Goal: Task Accomplishment & Management: Use online tool/utility

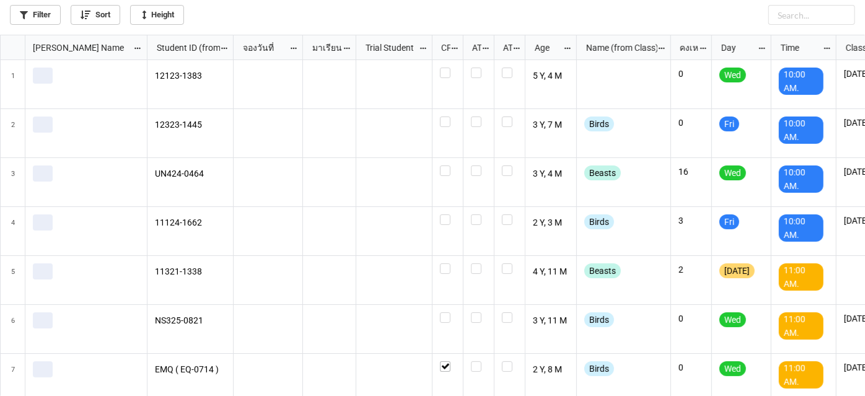
scroll to position [355, 859]
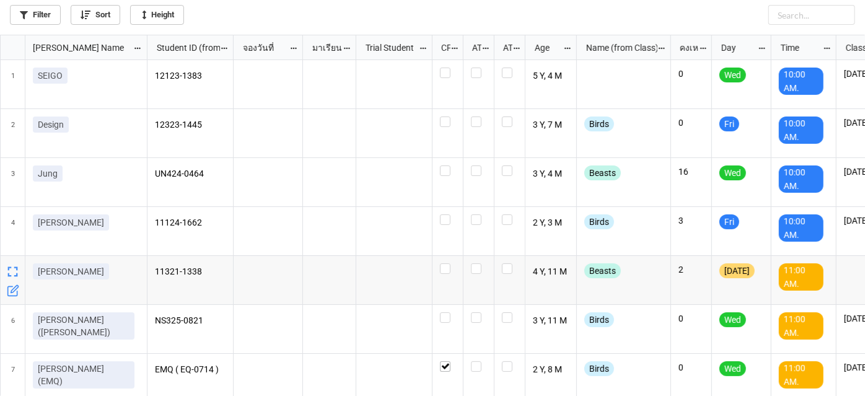
drag, startPoint x: 0, startPoint y: 250, endPoint x: 76, endPoint y: 330, distance: 110.1
click at [71, 325] on div "Nick Name Student ID (from Nick Name) จองวันที่ มาเรียน Trial Student CF ATT AT…" at bounding box center [432, 215] width 865 height 361
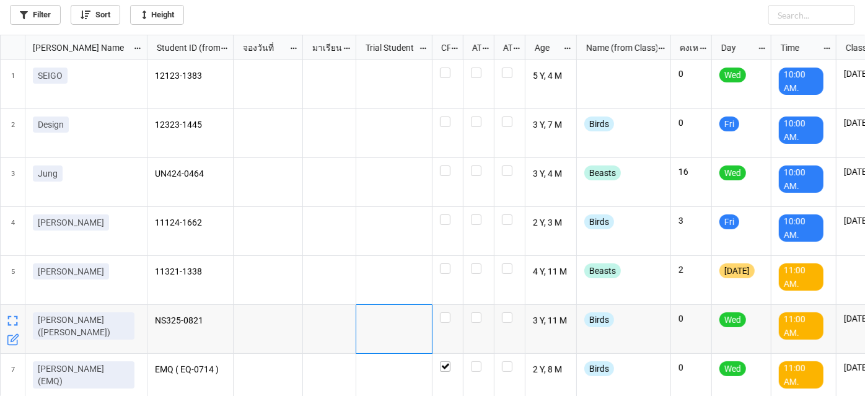
click at [386, 314] on div "grid" at bounding box center [394, 329] width 76 height 49
click at [32, 17] on link "Filter" at bounding box center [35, 15] width 51 height 20
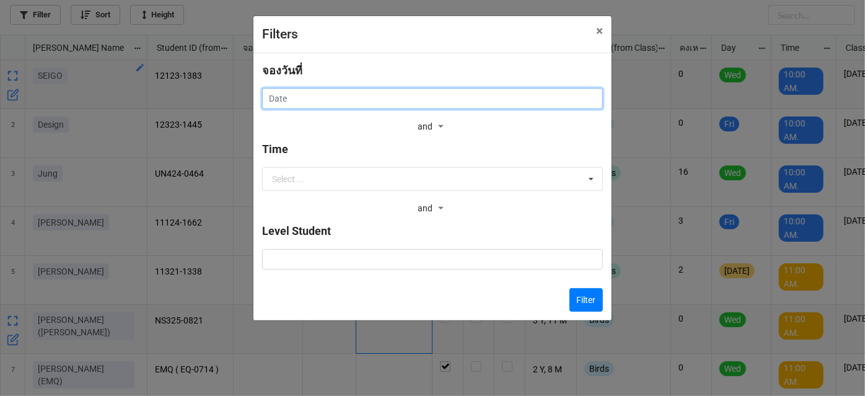
click at [390, 94] on input "text" at bounding box center [432, 98] width 341 height 21
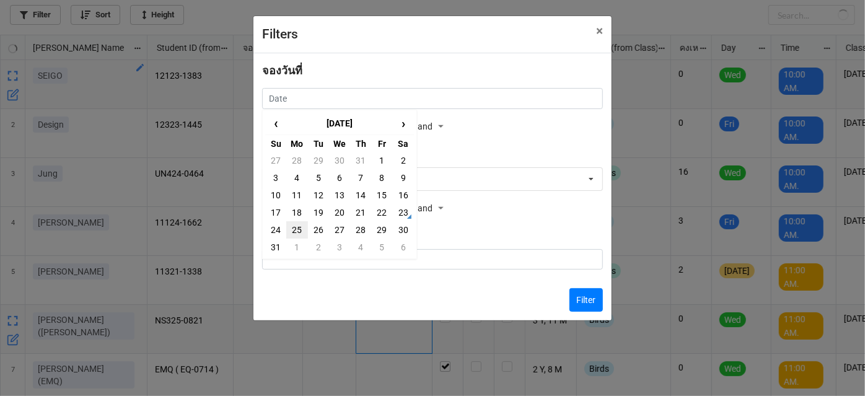
click at [291, 232] on td "25" at bounding box center [296, 229] width 21 height 17
type input "25/8/2025"
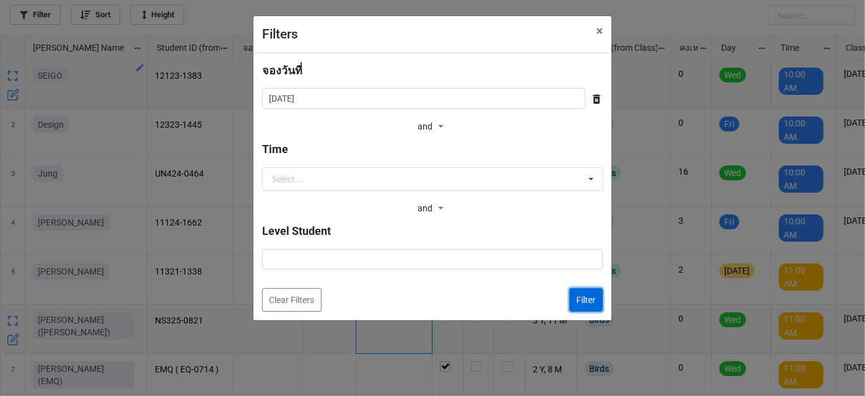
click at [584, 306] on button "Filter" at bounding box center [586, 300] width 33 height 24
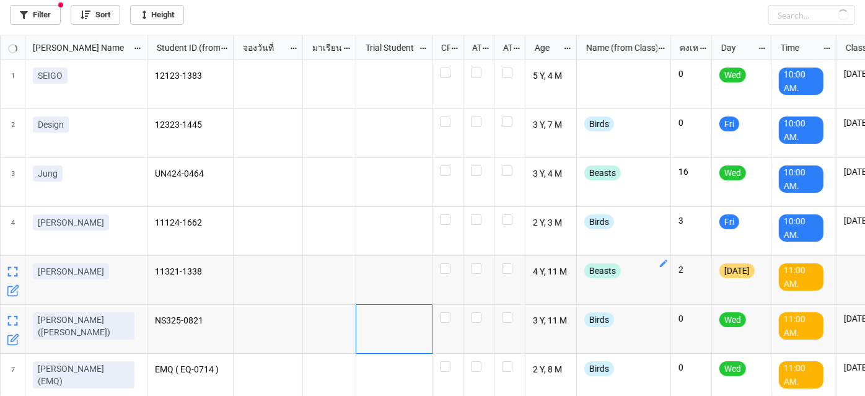
checkbox input "false"
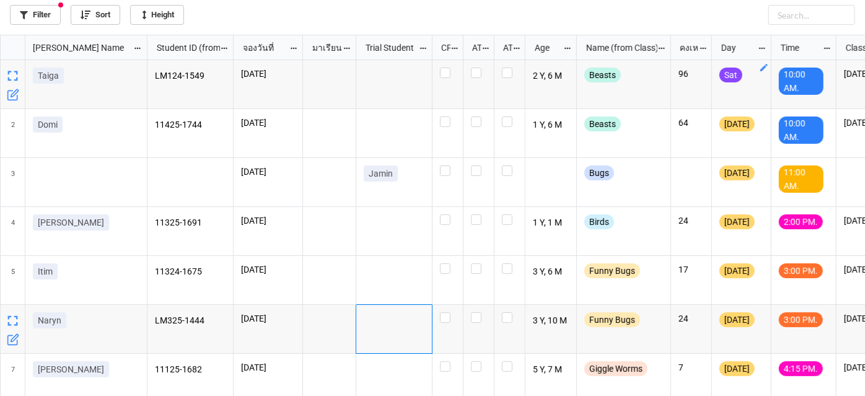
click at [764, 68] on icon "grid" at bounding box center [764, 67] width 7 height 7
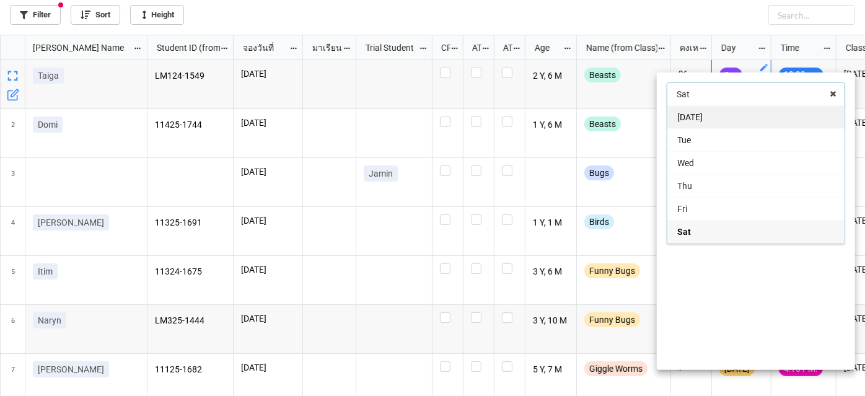
click at [741, 120] on div "[DATE]" at bounding box center [756, 116] width 177 height 23
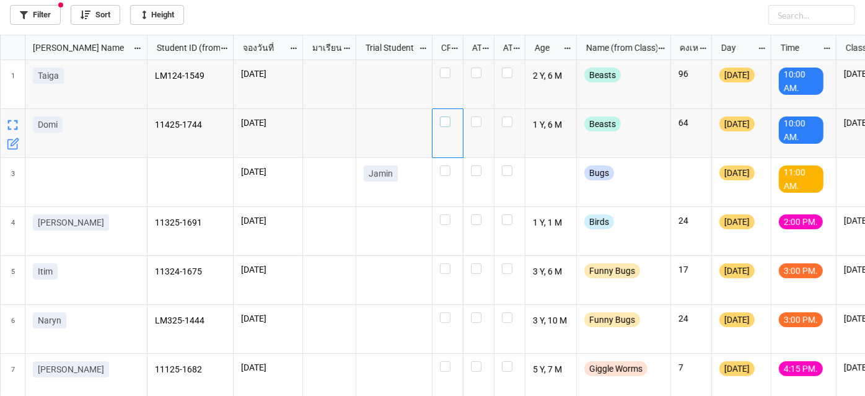
click at [448, 117] on label "grid" at bounding box center [447, 117] width 15 height 0
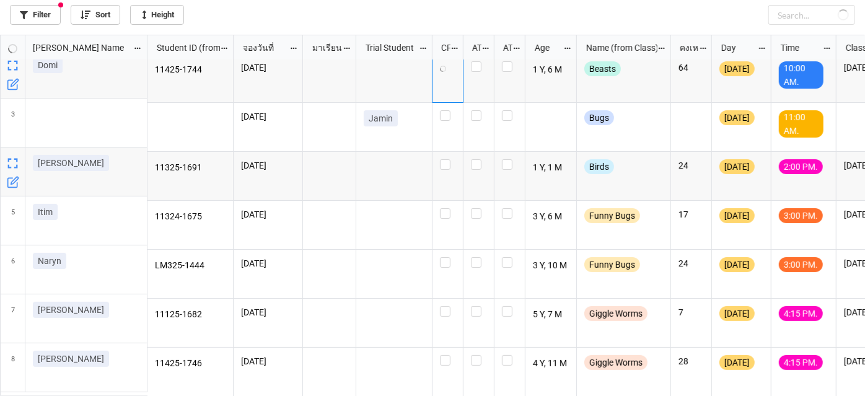
scroll to position [60, 0]
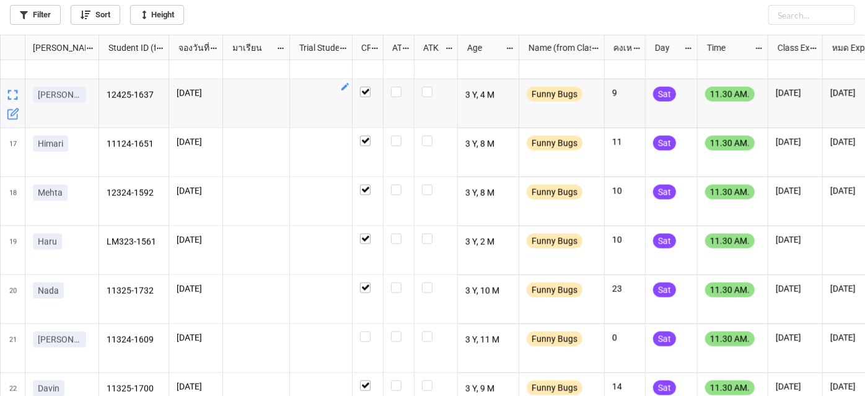
scroll to position [845, 0]
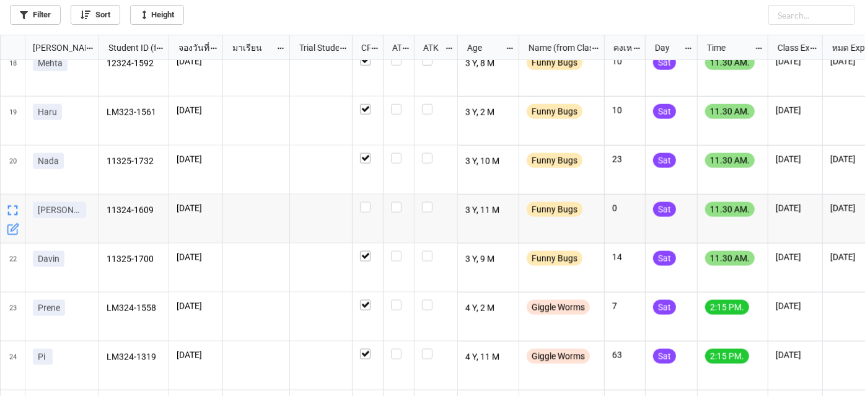
click at [15, 228] on icon "grid" at bounding box center [14, 227] width 7 height 7
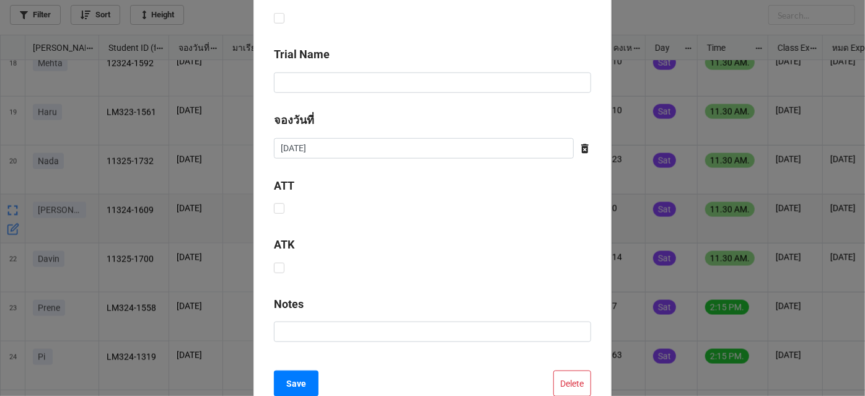
scroll to position [620, 0]
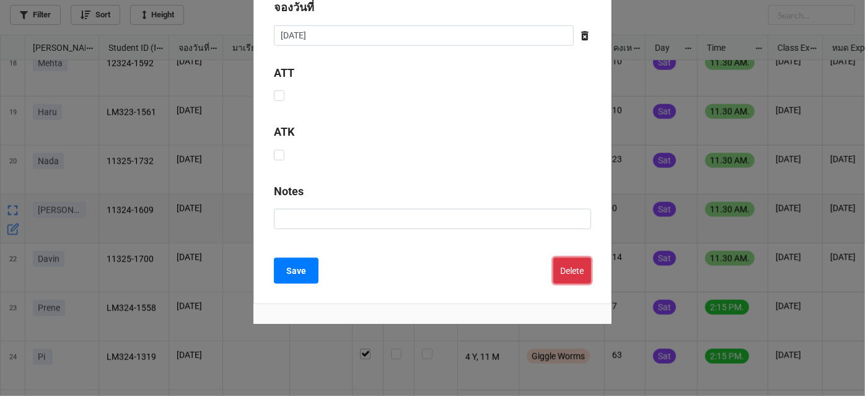
click at [562, 278] on button "Delete" at bounding box center [573, 271] width 38 height 26
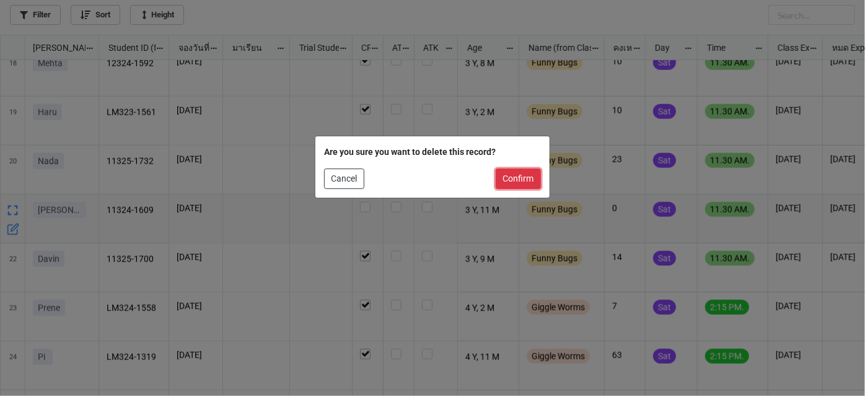
click at [515, 171] on button "Confirm" at bounding box center [518, 179] width 45 height 21
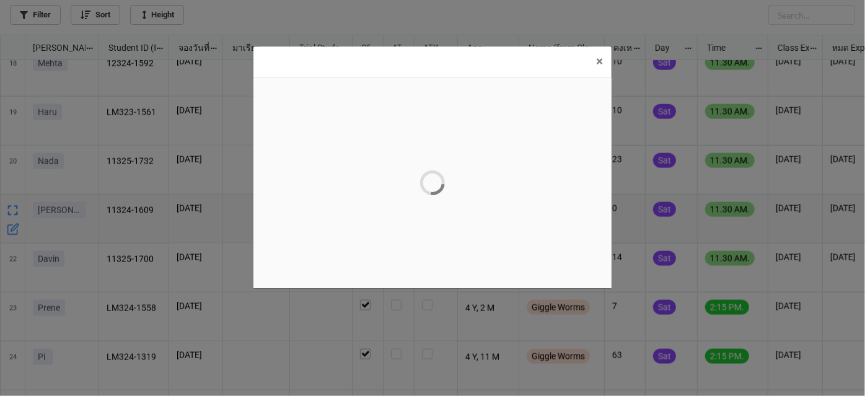
scroll to position [0, 0]
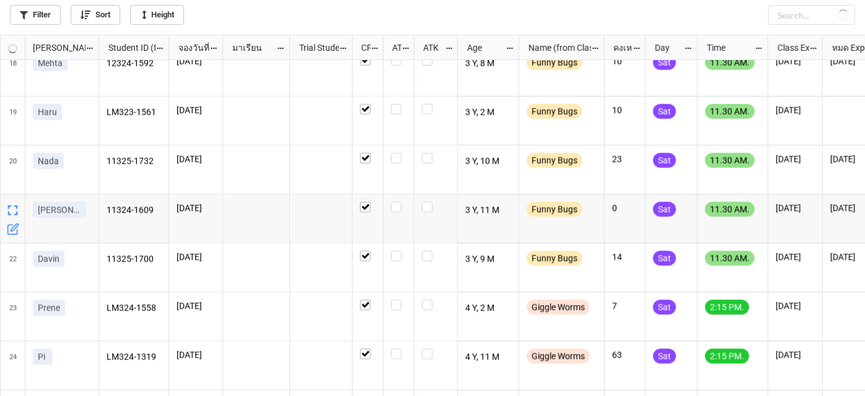
checkbox input "true"
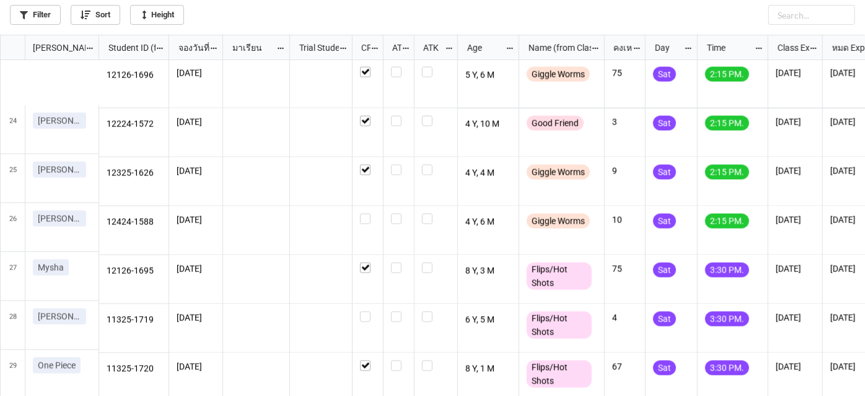
scroll to position [1127, 0]
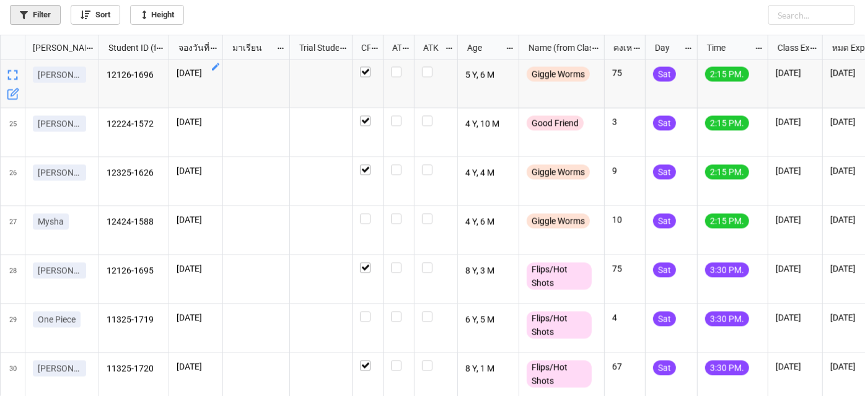
click at [41, 12] on link "Filter" at bounding box center [35, 15] width 51 height 20
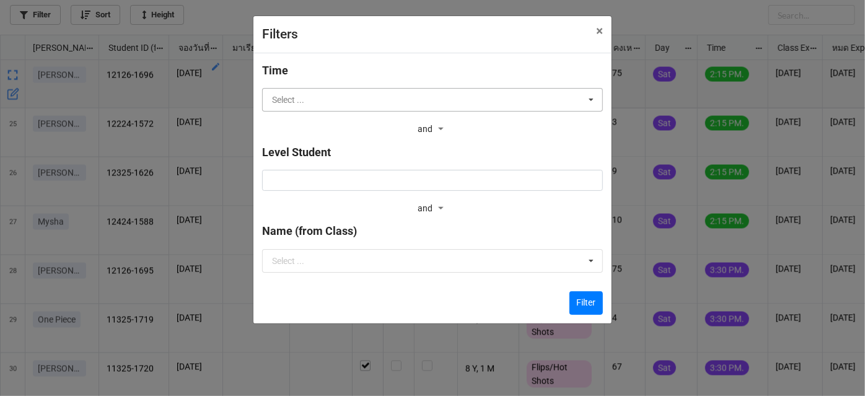
click at [367, 104] on input "text" at bounding box center [433, 100] width 340 height 22
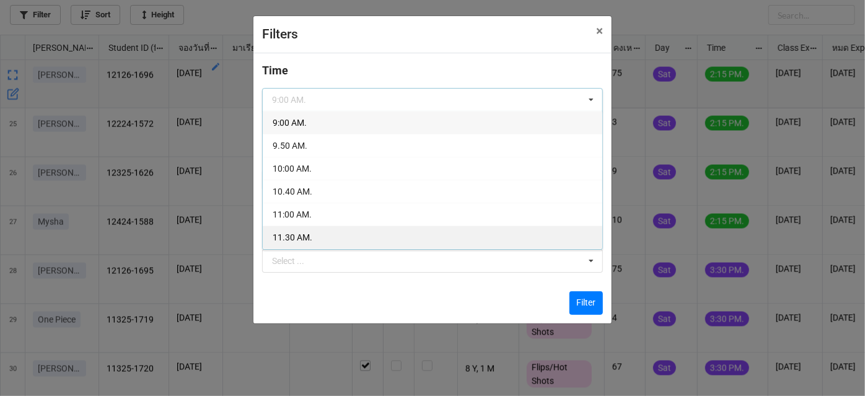
click at [338, 226] on div "11.30 AM." at bounding box center [433, 237] width 340 height 23
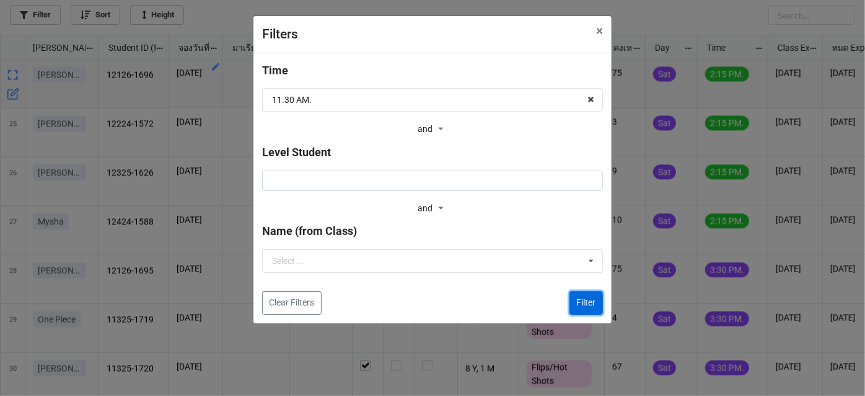
click at [575, 301] on button "Filter" at bounding box center [586, 303] width 33 height 24
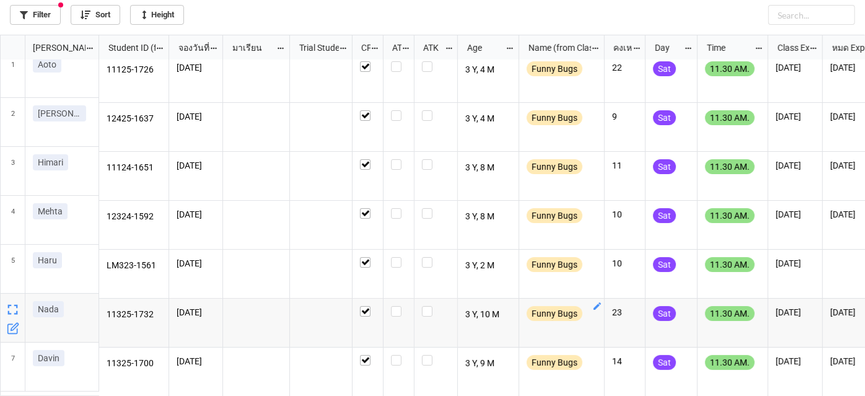
scroll to position [0, 0]
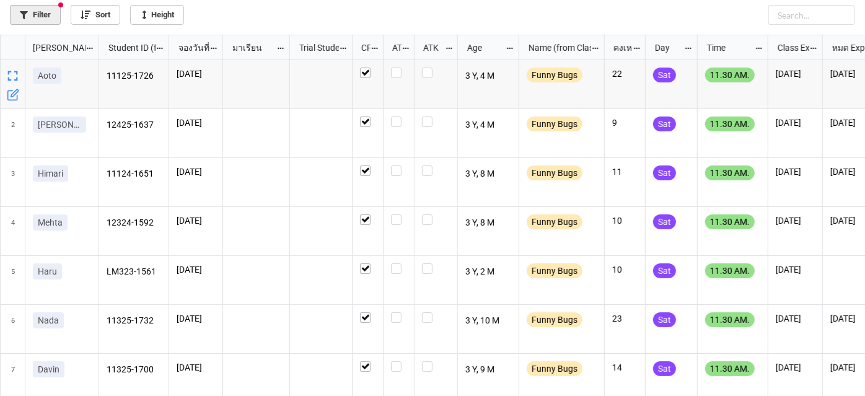
click at [53, 11] on link "Filter" at bounding box center [35, 15] width 51 height 20
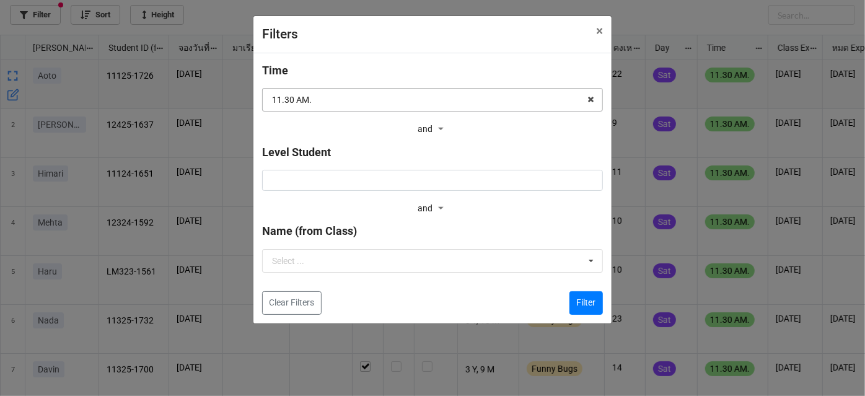
click at [373, 105] on input "text" at bounding box center [433, 100] width 340 height 22
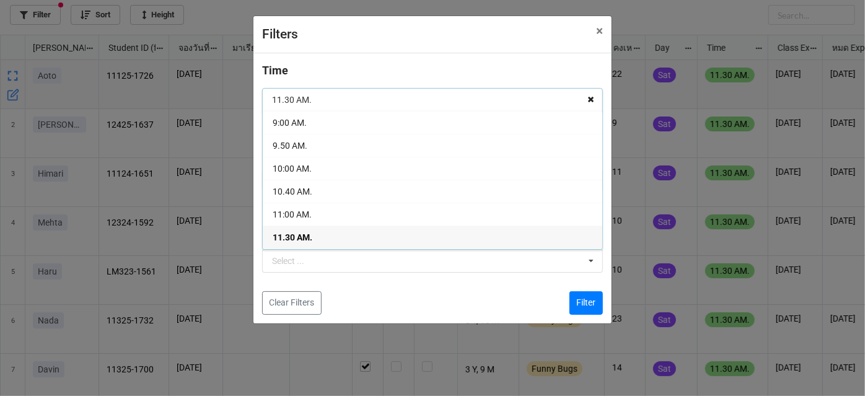
click at [586, 100] on icon at bounding box center [590, 100] width 19 height 23
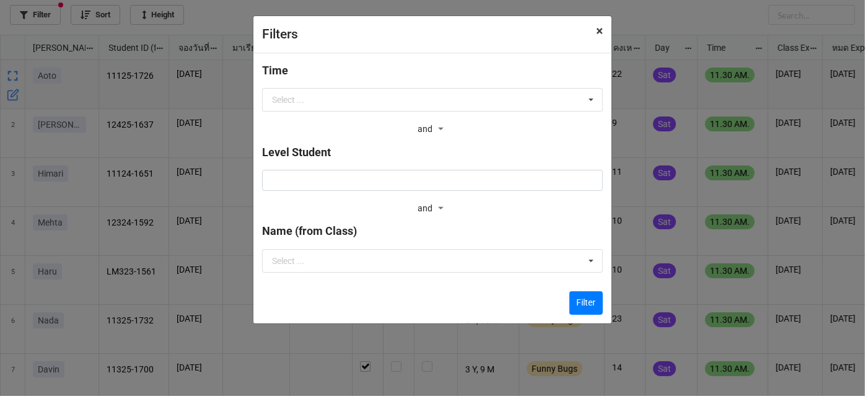
click at [596, 31] on span "×" at bounding box center [599, 31] width 7 height 15
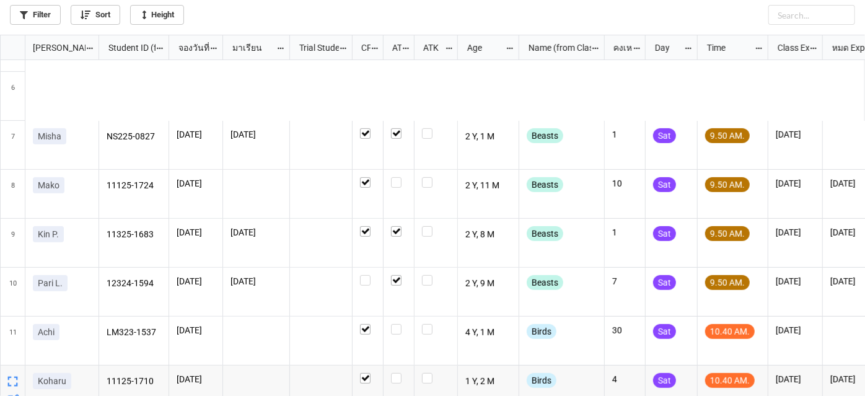
scroll to position [225, 0]
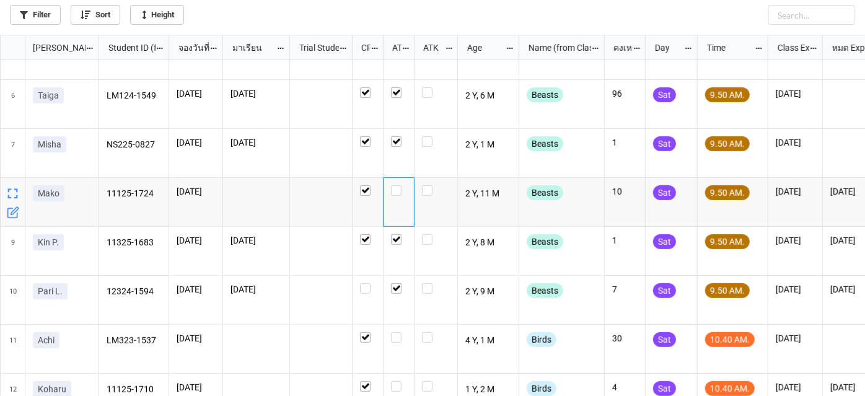
click at [404, 182] on div "grid" at bounding box center [399, 202] width 31 height 49
click at [404, 186] on div "grid" at bounding box center [398, 190] width 15 height 11
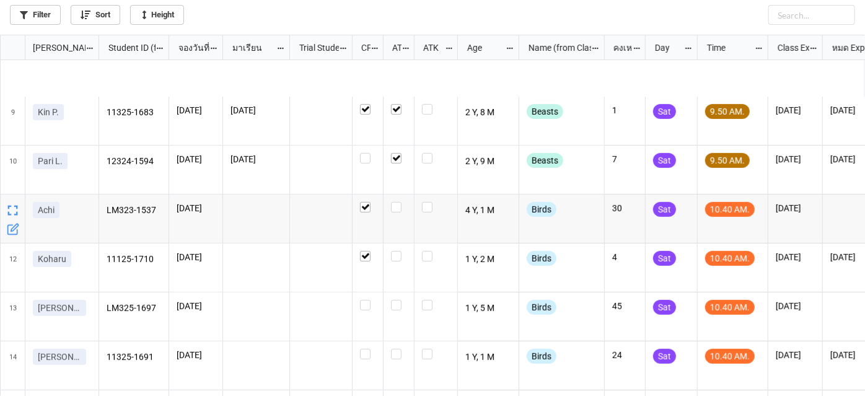
scroll to position [394, 0]
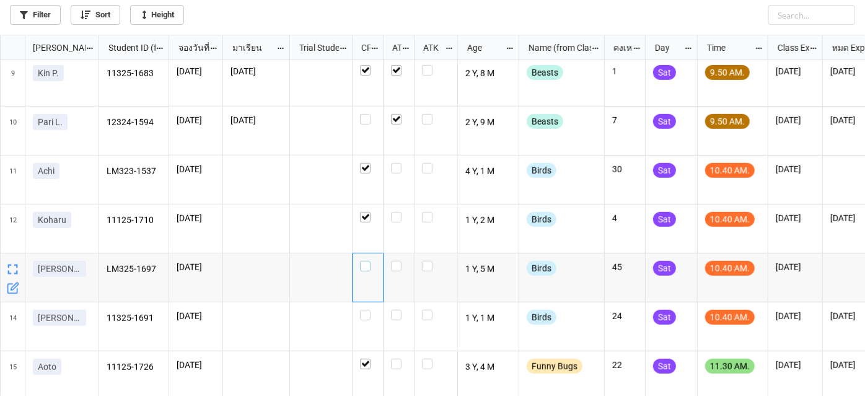
click at [368, 261] on label "grid" at bounding box center [367, 261] width 15 height 0
click at [368, 310] on label "grid" at bounding box center [367, 310] width 15 height 0
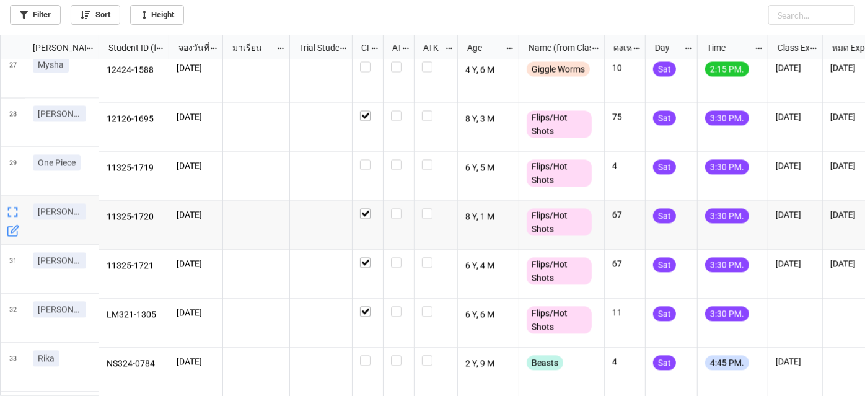
scroll to position [1285, 0]
click at [367, 355] on label "grid" at bounding box center [367, 355] width 15 height 0
